Goal: Task Accomplishment & Management: Use online tool/utility

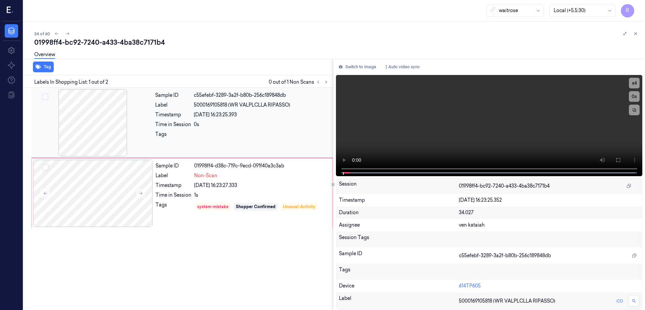
click at [99, 124] on div at bounding box center [93, 122] width 120 height 67
click at [106, 113] on div at bounding box center [93, 122] width 120 height 67
click at [621, 160] on icon at bounding box center [618, 159] width 5 height 5
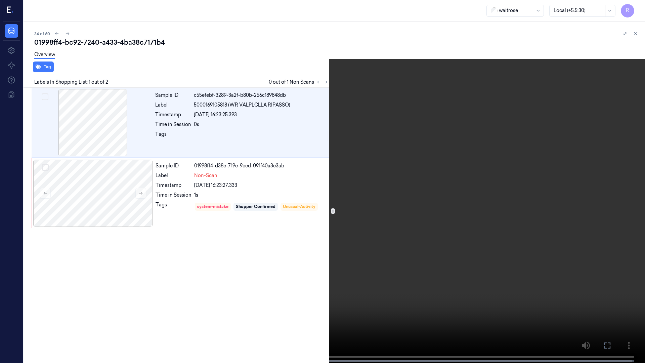
click at [642, 9] on button "x 4" at bounding box center [637, 8] width 11 height 11
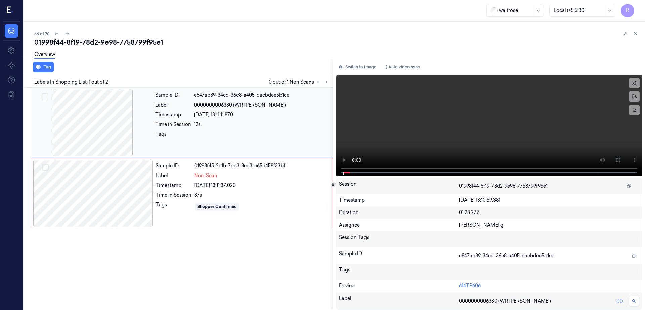
click at [121, 119] on div at bounding box center [93, 122] width 120 height 67
click at [621, 160] on icon at bounding box center [618, 159] width 5 height 5
click at [112, 126] on div at bounding box center [93, 122] width 120 height 67
drag, startPoint x: 102, startPoint y: 215, endPoint x: 98, endPoint y: 211, distance: 4.8
click at [102, 216] on div at bounding box center [93, 193] width 120 height 67
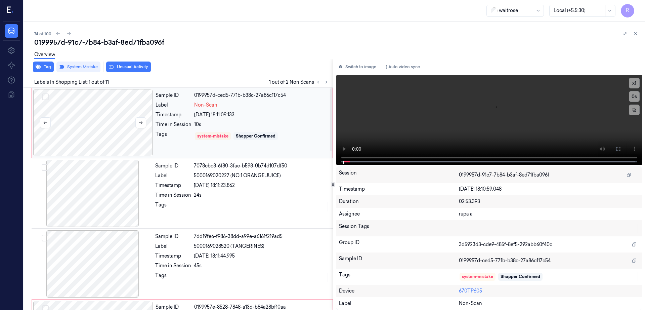
click at [108, 136] on div at bounding box center [93, 122] width 120 height 67
click at [624, 147] on button at bounding box center [618, 149] width 11 height 11
click at [108, 115] on div at bounding box center [93, 122] width 120 height 67
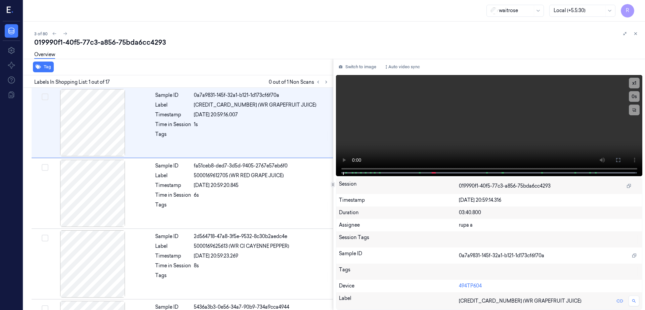
click at [151, 38] on div "019990f1-40f5-77c3-a856-75bda6cc4293" at bounding box center [337, 42] width 606 height 9
click at [151, 42] on div "019990f1-40f5-77c3-a856-75bda6cc4293" at bounding box center [337, 42] width 606 height 9
copy div "75bda6cc4293"
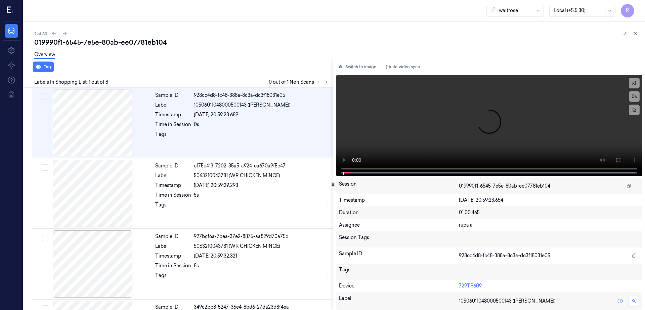
click at [134, 39] on div "019990f1-6545-7e5e-80ab-ee07781eb104" at bounding box center [337, 42] width 606 height 9
copy div "ee07781eb104"
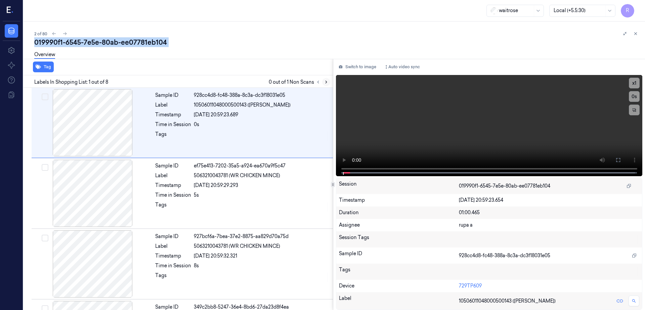
click at [330, 79] on button at bounding box center [326, 82] width 8 height 8
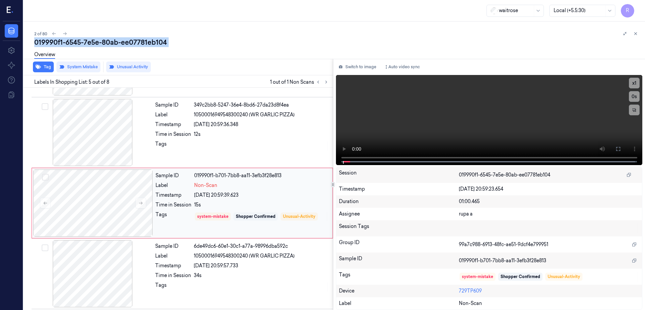
scroll to position [206, 0]
